Goal: Task Accomplishment & Management: Complete application form

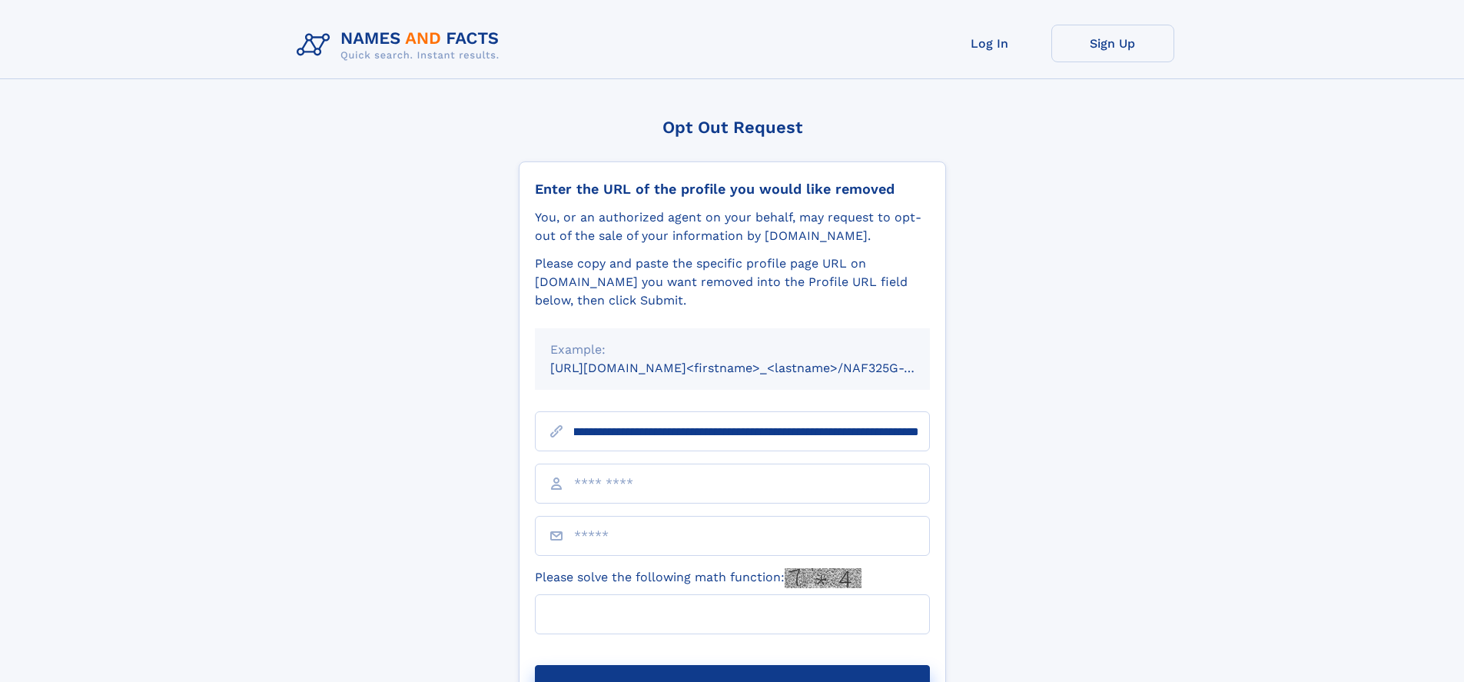
scroll to position [0, 187]
type input "**********"
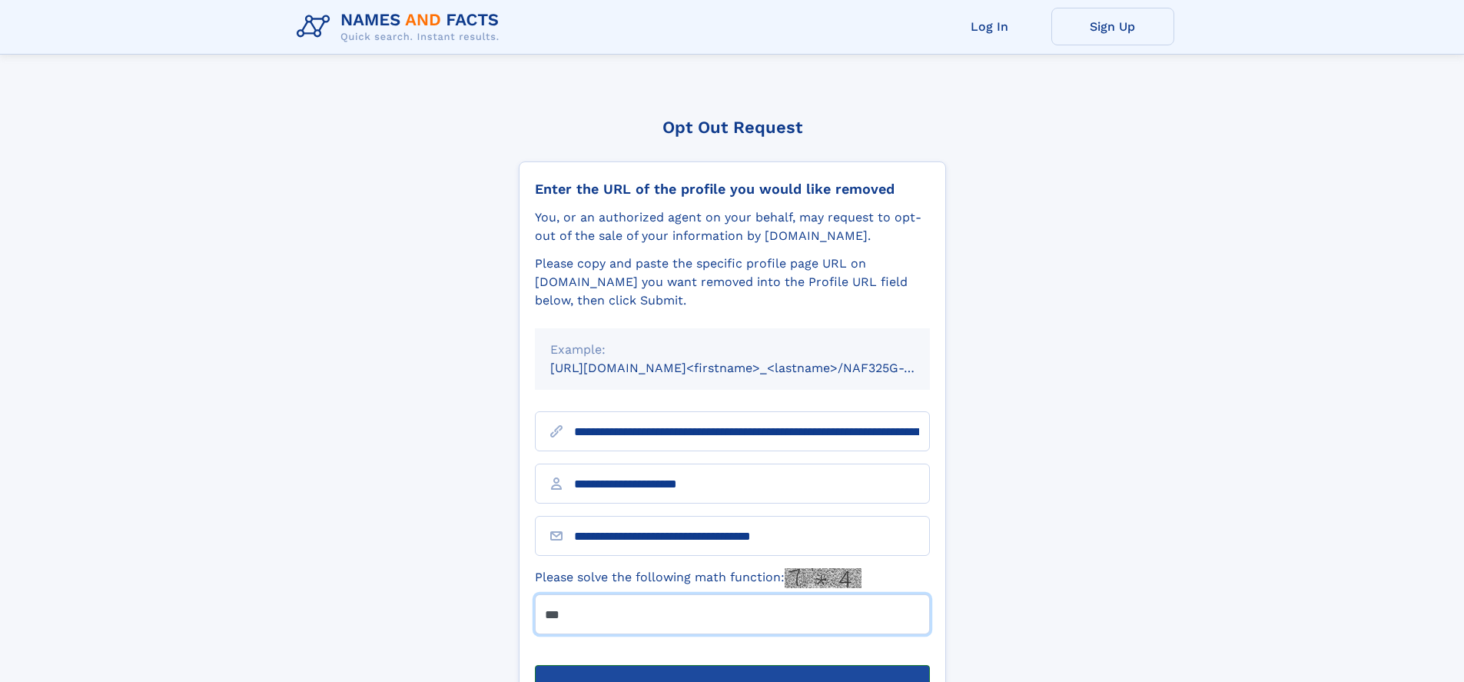
type input "***"
click at [732, 665] on button "Submit Opt Out Request" at bounding box center [732, 689] width 395 height 49
